Goal: Information Seeking & Learning: Learn about a topic

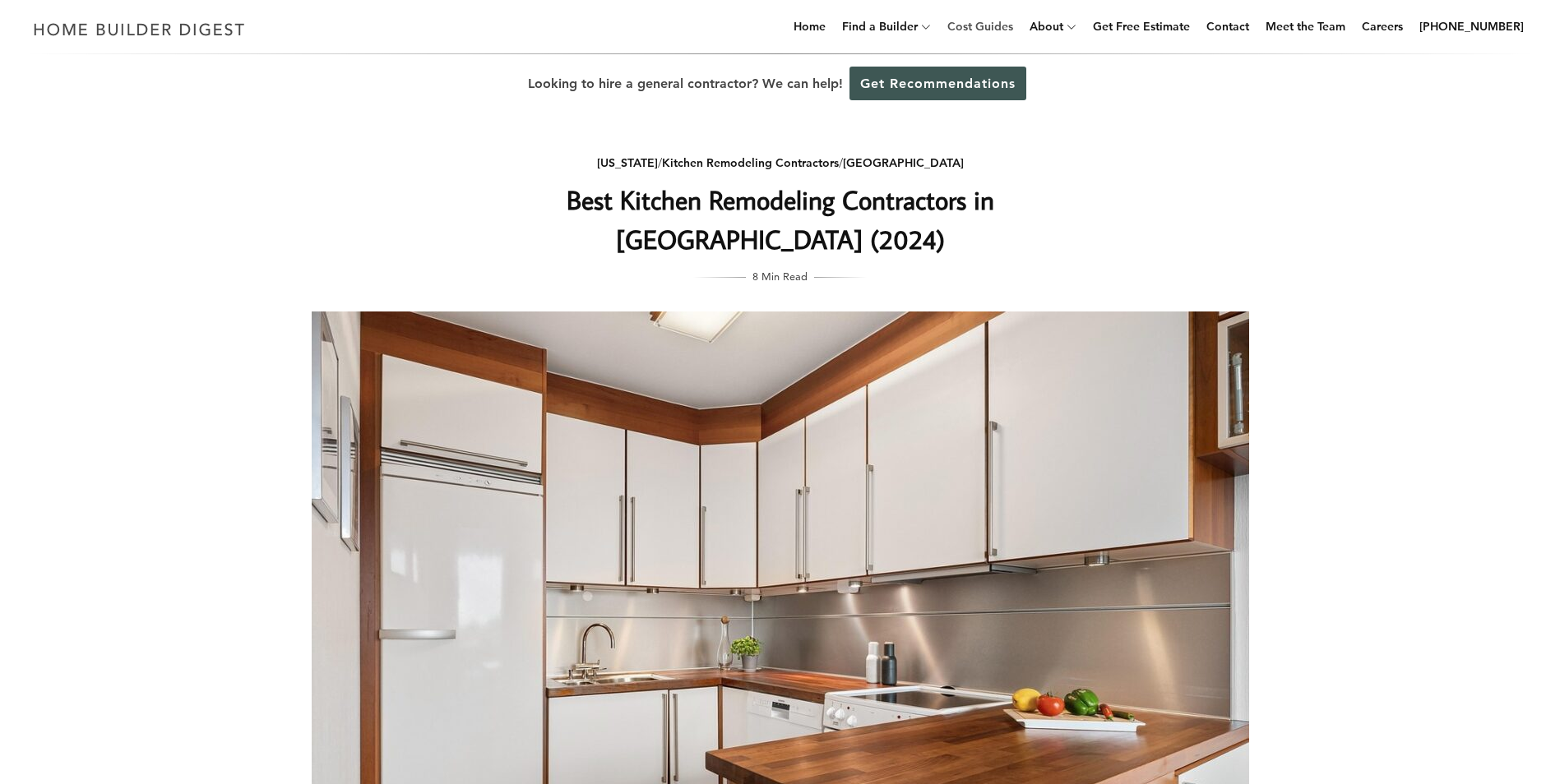
click at [995, 26] on link "Cost Guides" at bounding box center [980, 26] width 79 height 52
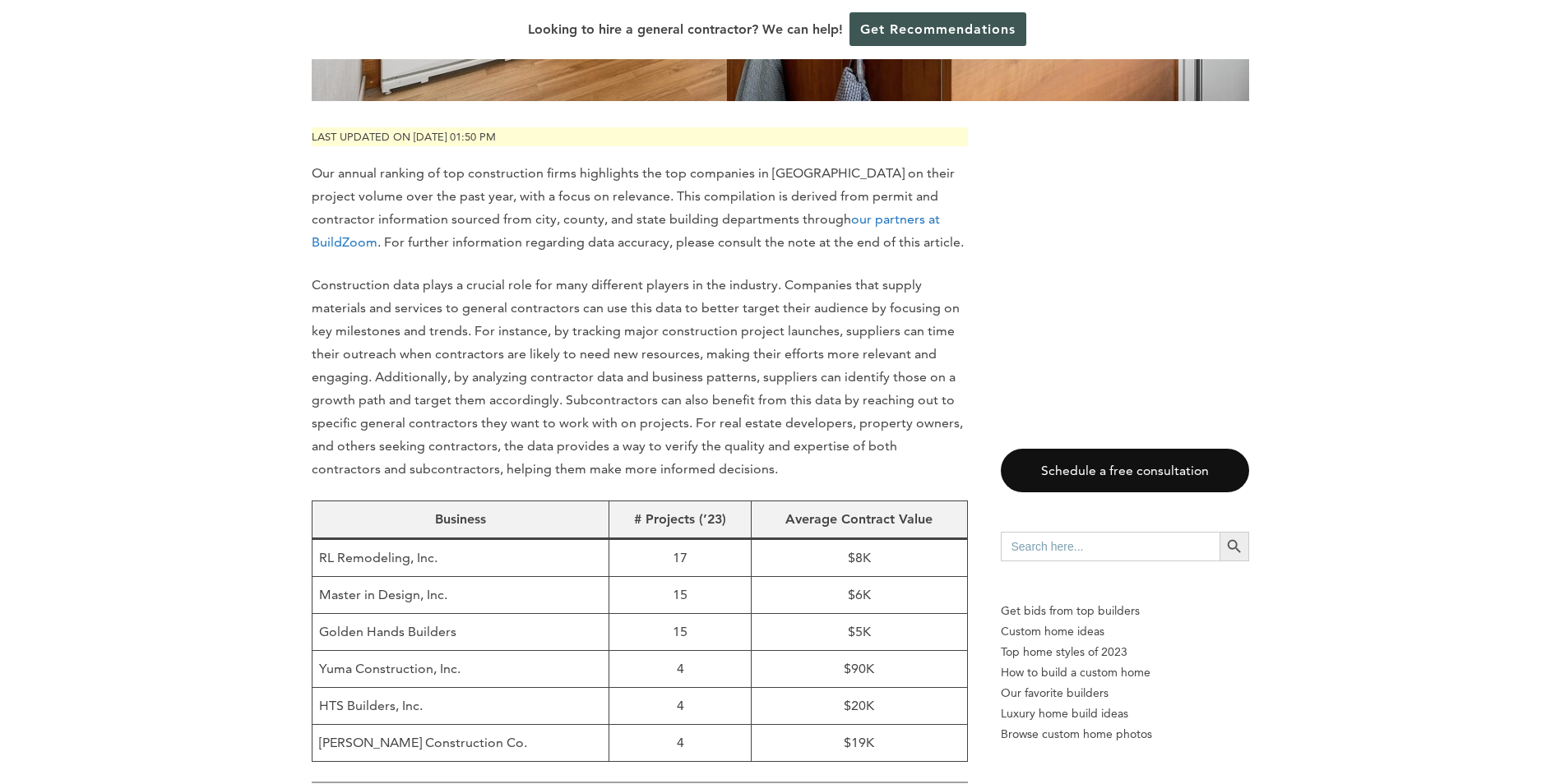
scroll to position [575, 0]
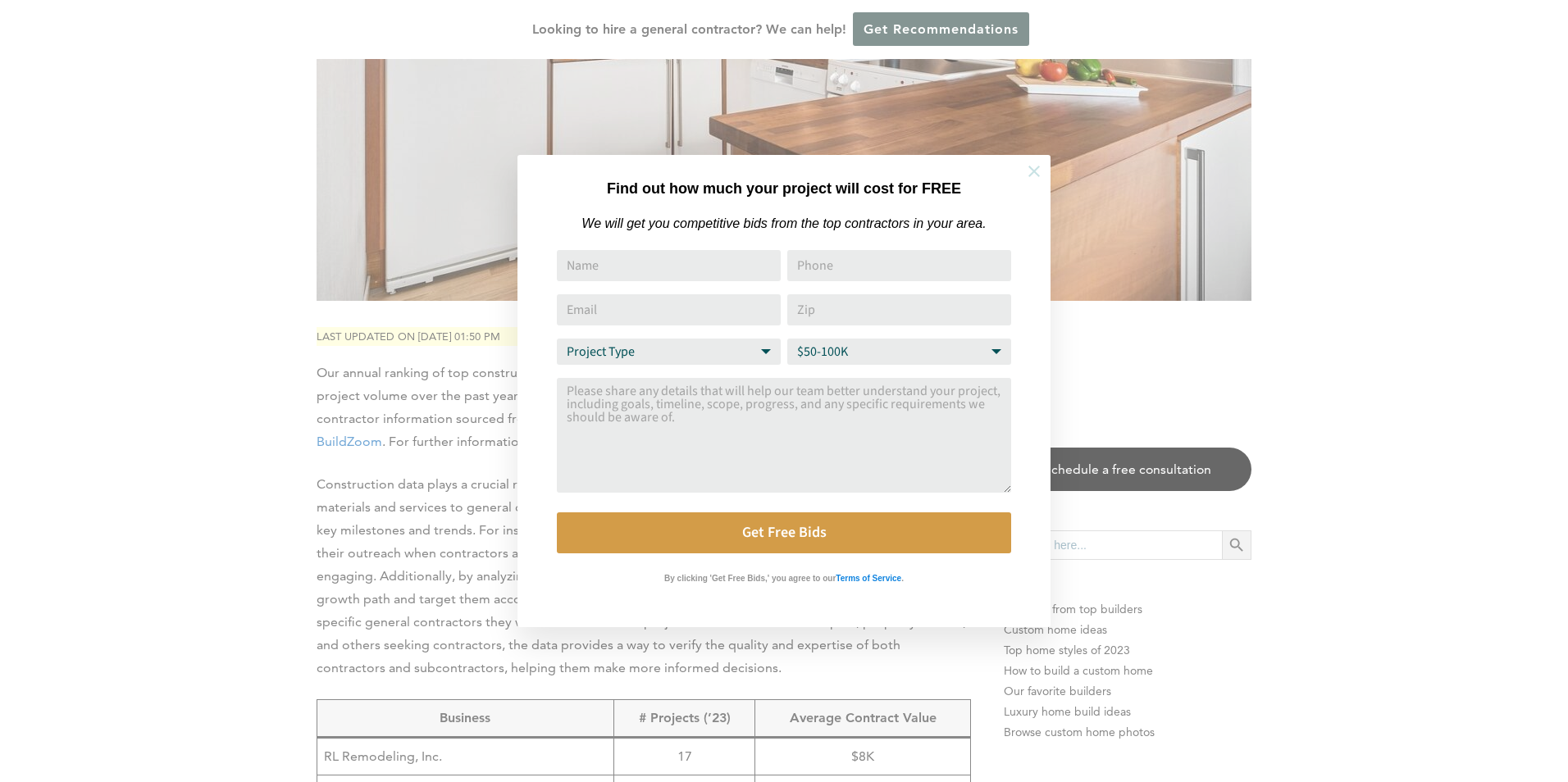
click at [1041, 173] on icon at bounding box center [1034, 171] width 18 height 18
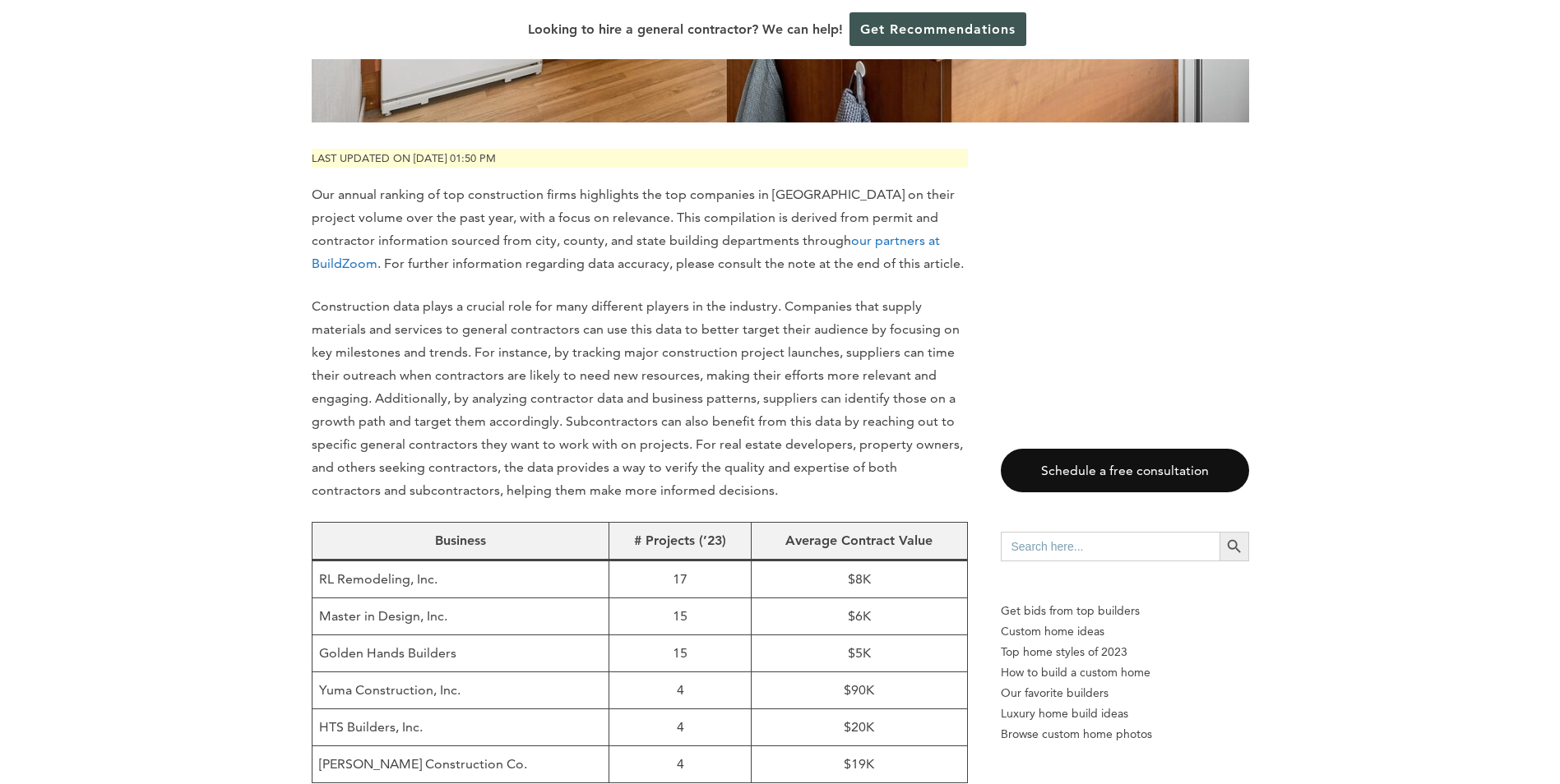
scroll to position [986, 0]
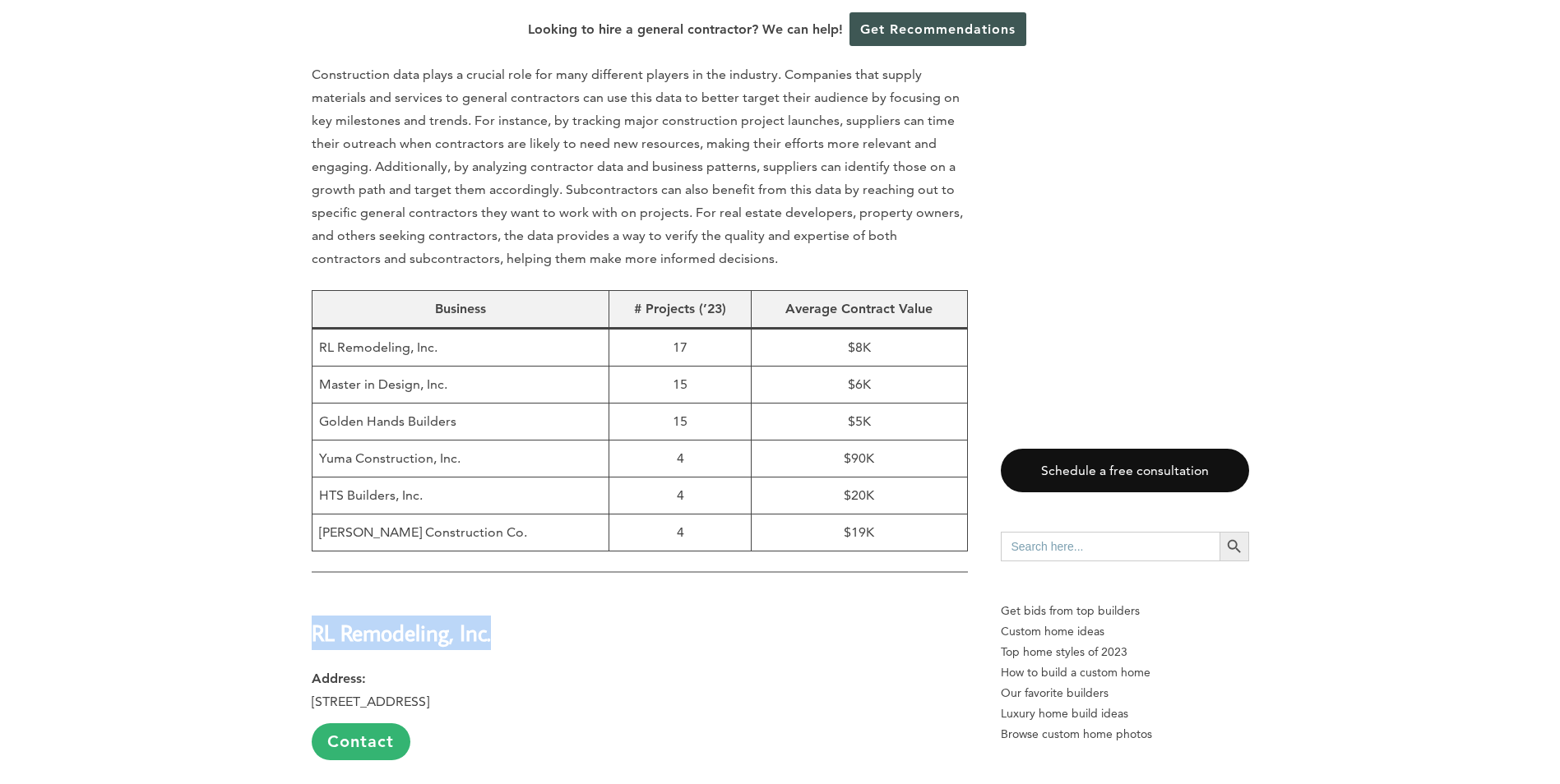
drag, startPoint x: 521, startPoint y: 598, endPoint x: 303, endPoint y: 594, distance: 218.0
drag, startPoint x: 303, startPoint y: 594, endPoint x: 354, endPoint y: 593, distance: 51.0
